Goal: Find specific page/section

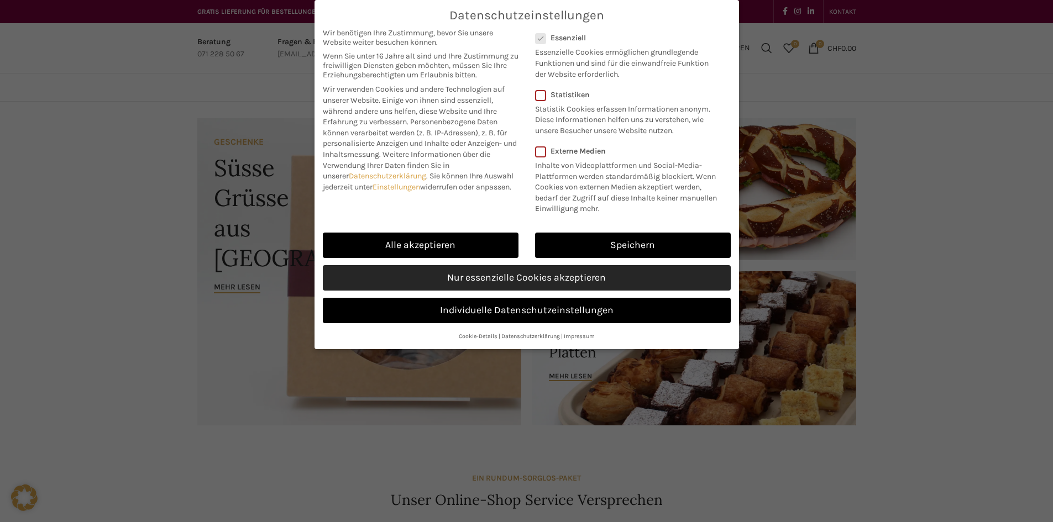
click at [445, 274] on link "Nur essenzielle Cookies akzeptieren" at bounding box center [527, 277] width 408 height 25
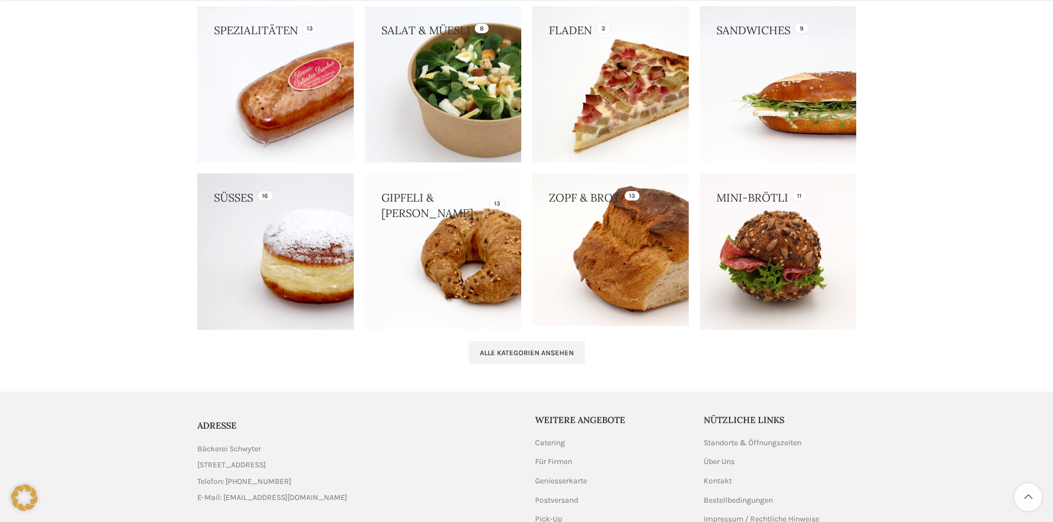
scroll to position [1099, 0]
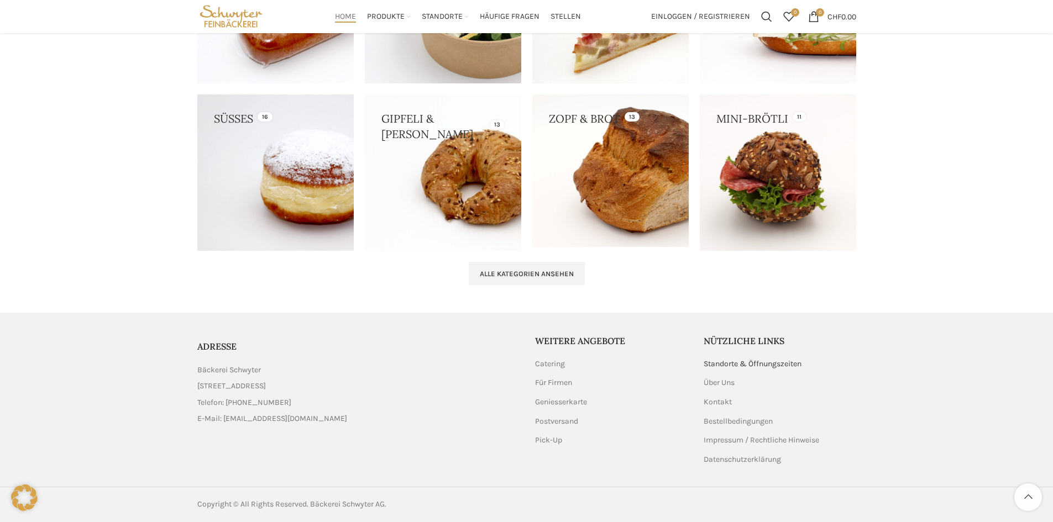
click at [707, 364] on link "Standorte & Öffnungszeiten" at bounding box center [752, 364] width 99 height 11
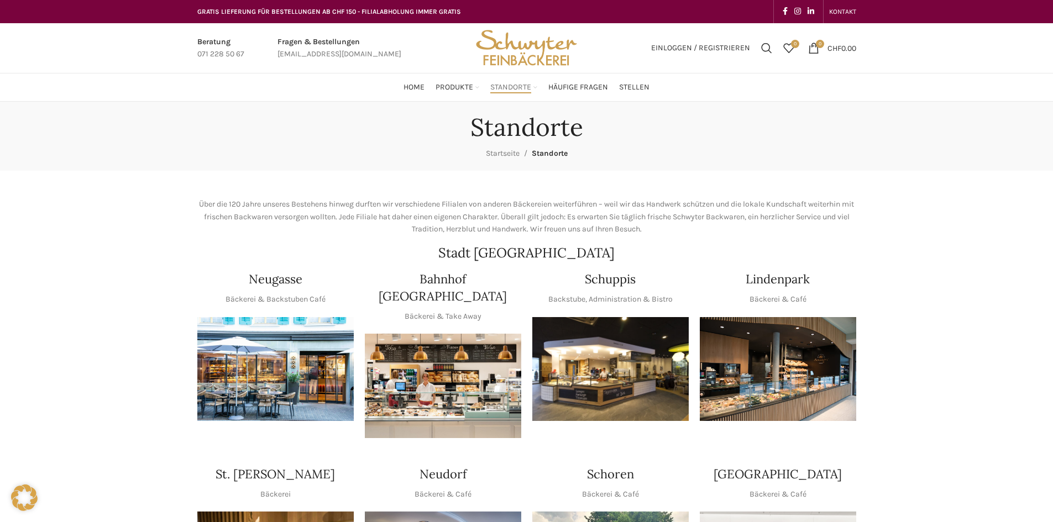
click at [332, 339] on img "1 / 1" at bounding box center [275, 369] width 156 height 104
